Goal: Navigation & Orientation: Understand site structure

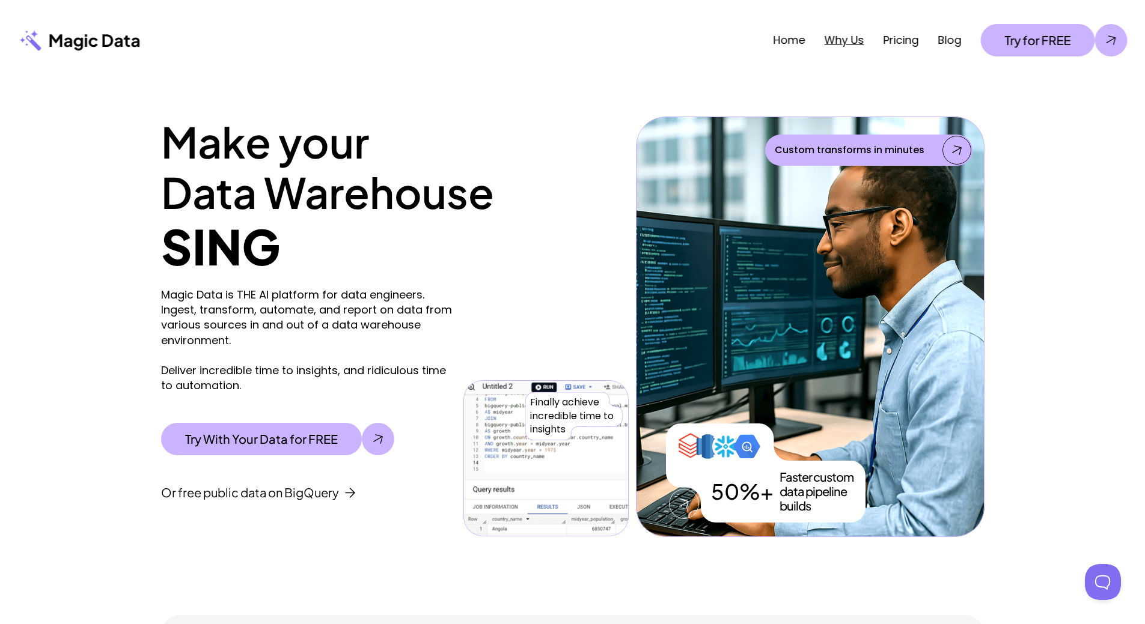
click at [830, 41] on link "Why Us" at bounding box center [844, 39] width 40 height 15
click at [779, 43] on link "Home" at bounding box center [789, 39] width 32 height 15
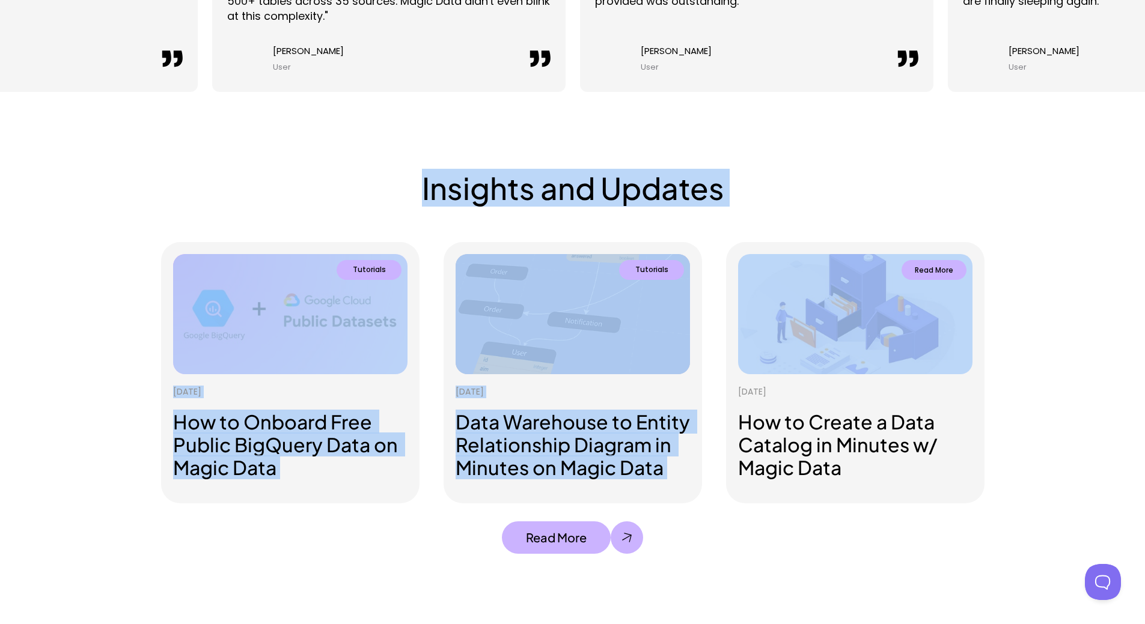
scroll to position [3365, 0]
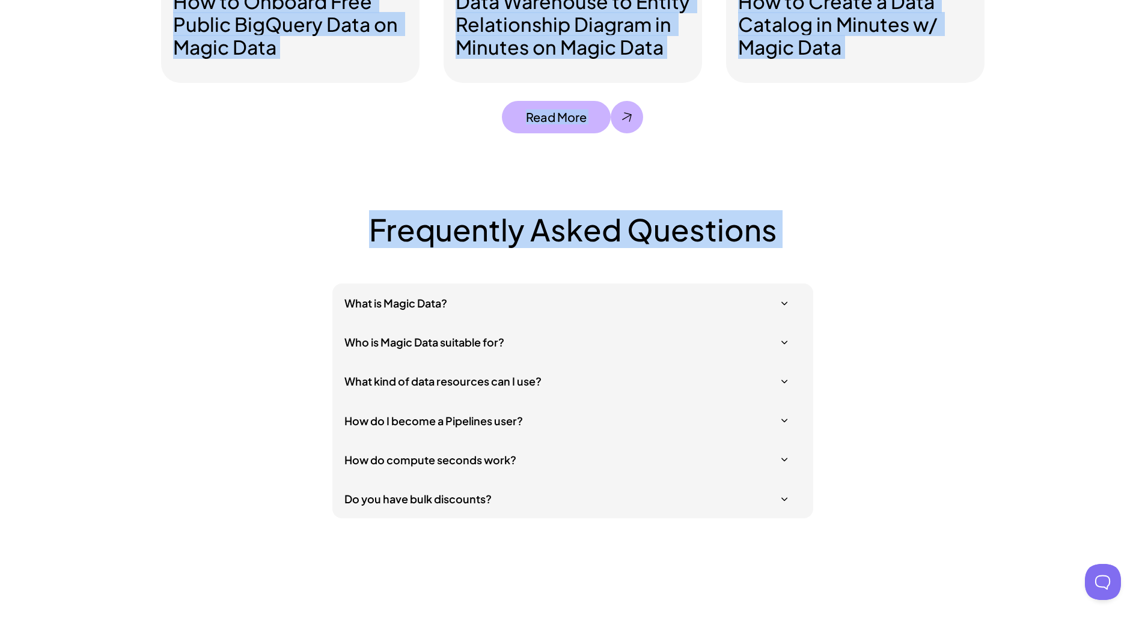
drag, startPoint x: 118, startPoint y: 142, endPoint x: 741, endPoint y: 329, distance: 651.1
click at [981, 264] on div "Frequently Asked Questions What is Magic Data? Who is Magic Data suitable for? …" at bounding box center [572, 365] width 823 height 307
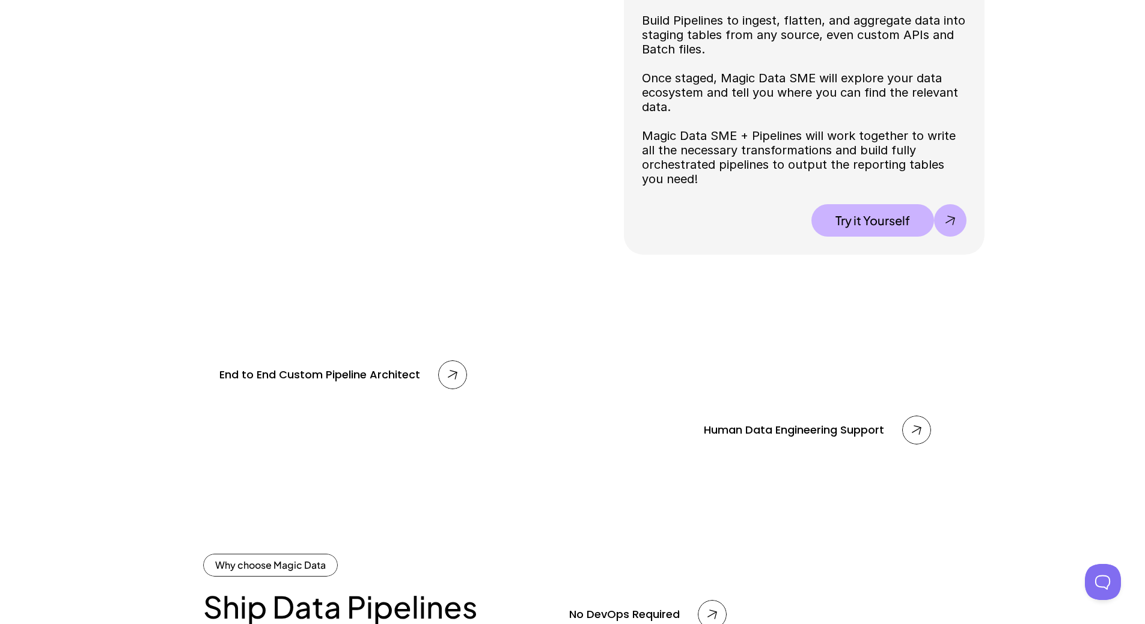
scroll to position [0, 0]
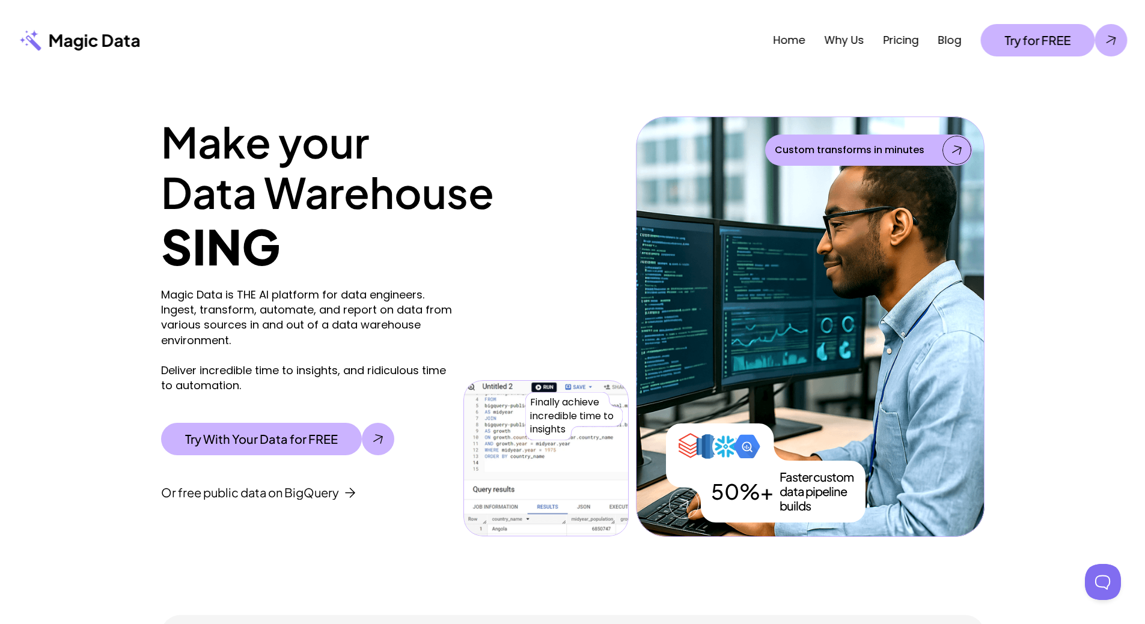
drag, startPoint x: 862, startPoint y: 436, endPoint x: 763, endPoint y: 109, distance: 342.2
click at [851, 32] on div "Home Why Us Pricing Blog Try for FREE" at bounding box center [642, 40] width 981 height 32
click at [847, 38] on link "Why Us" at bounding box center [844, 39] width 40 height 15
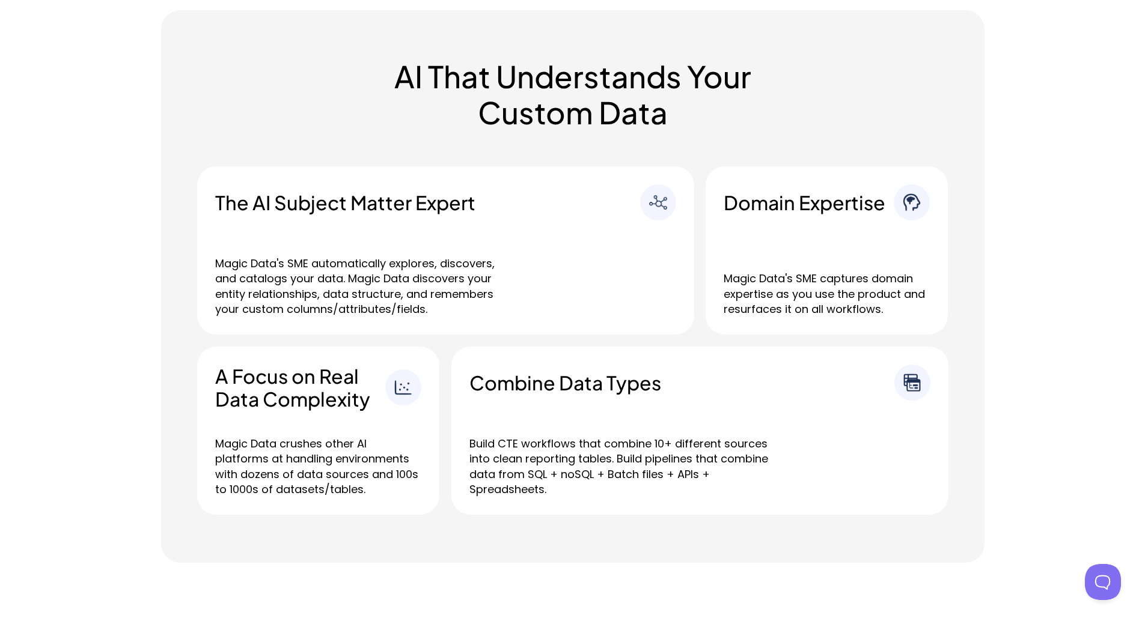
scroll to position [507, 0]
